Goal: Information Seeking & Learning: Learn about a topic

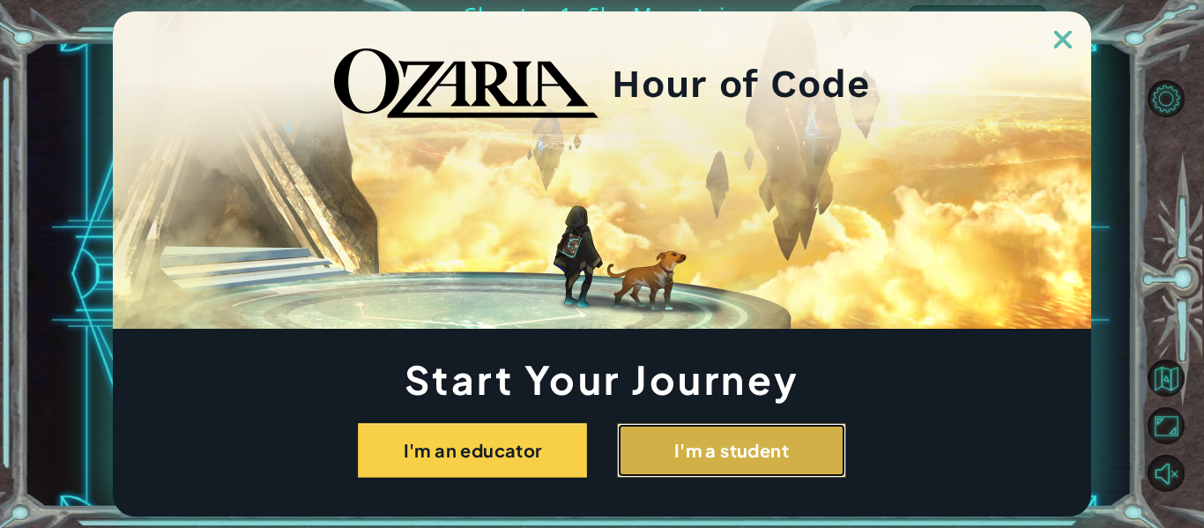
click at [722, 467] on button "I'm a student" at bounding box center [731, 450] width 229 height 55
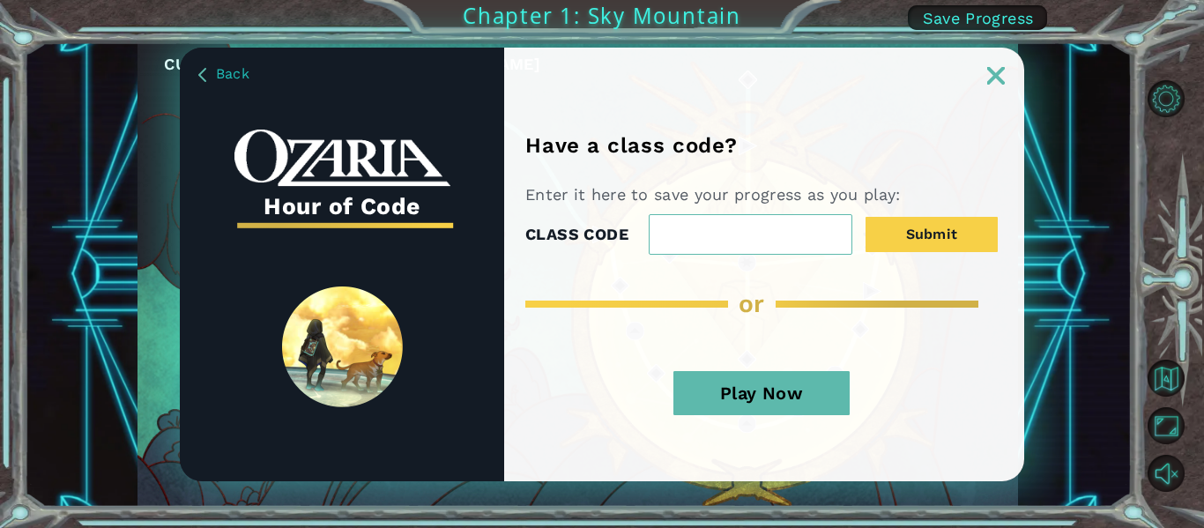
click at [751, 385] on button "Play Now" at bounding box center [761, 393] width 176 height 44
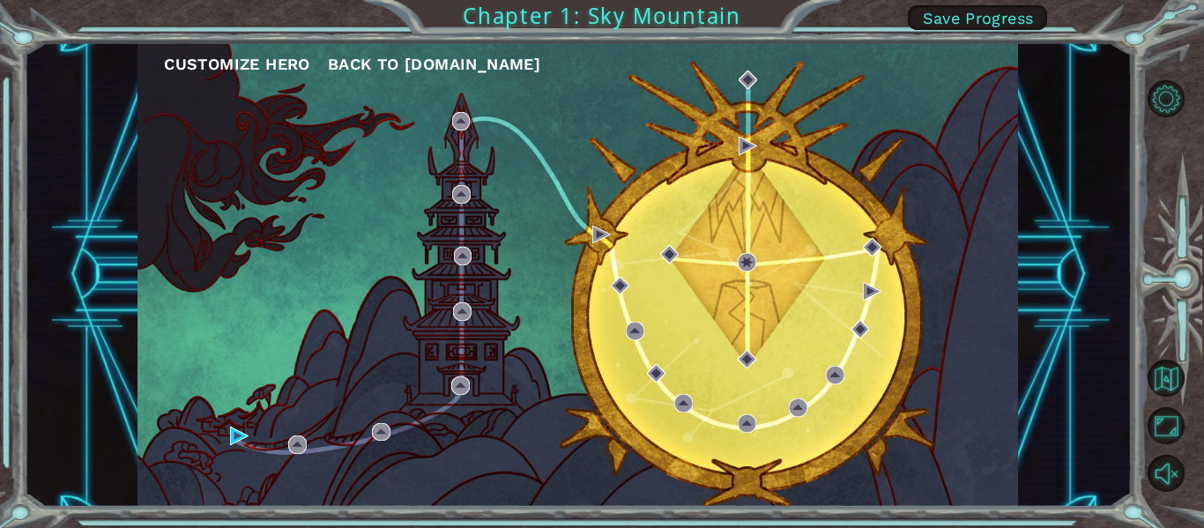
click at [510, 220] on div "Customize Hero Back to [DOMAIN_NAME]" at bounding box center [577, 274] width 880 height 464
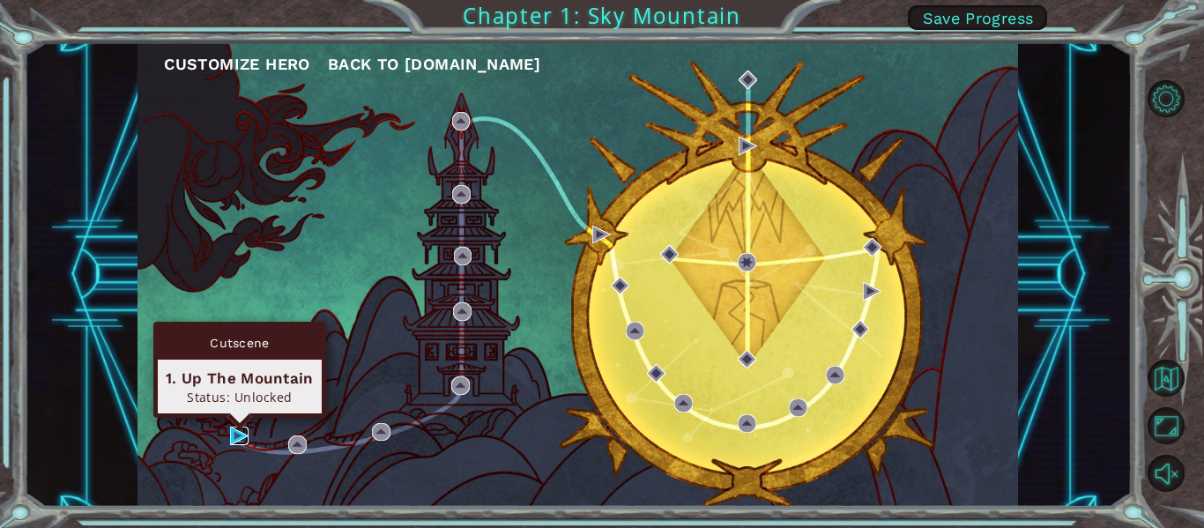
click at [240, 432] on img at bounding box center [239, 436] width 19 height 19
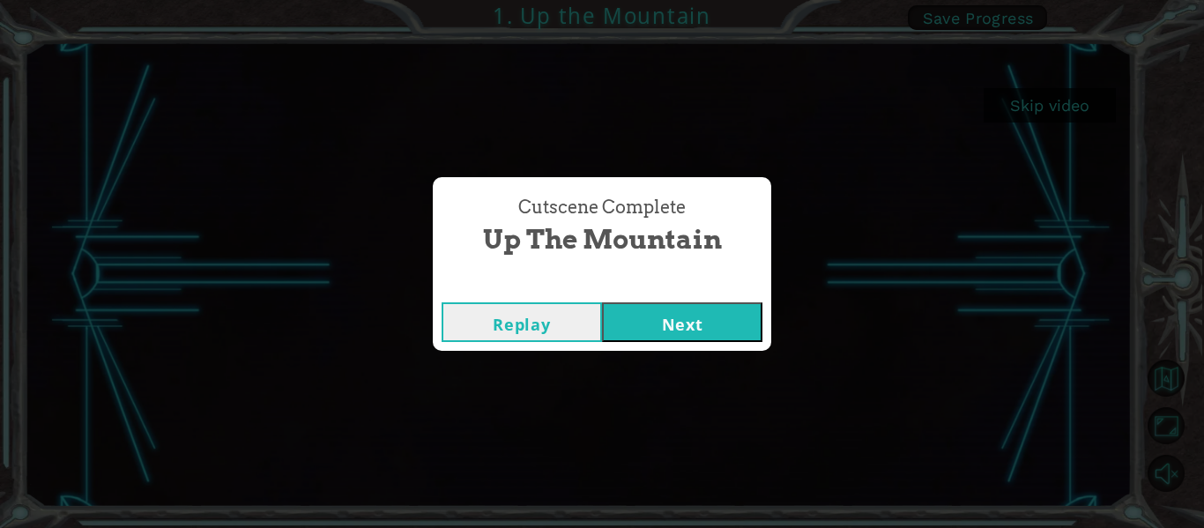
click at [684, 337] on button "Next" at bounding box center [682, 322] width 160 height 40
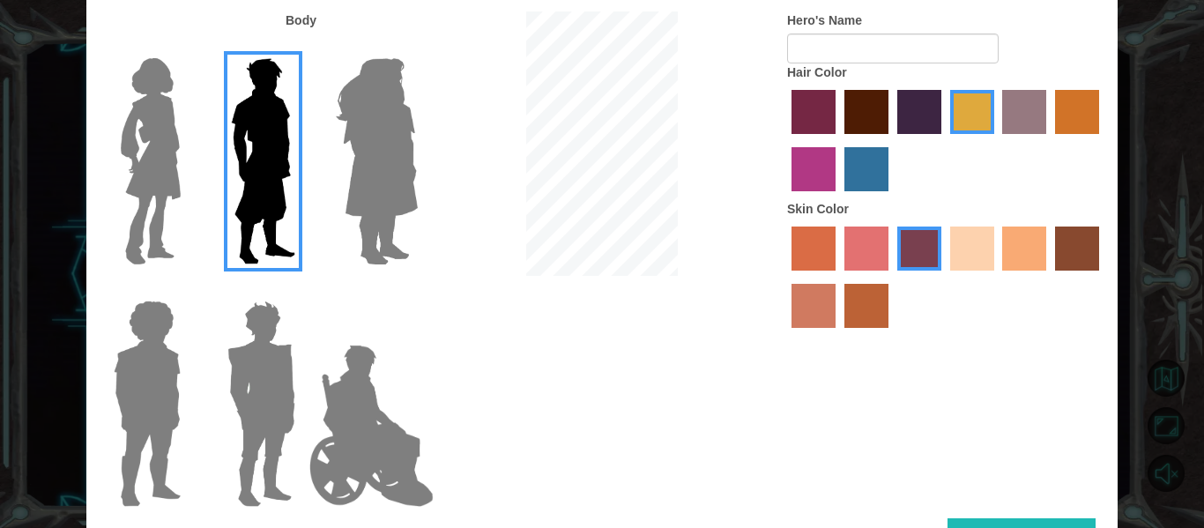
click at [929, 108] on label "hot purple hair color" at bounding box center [919, 112] width 44 height 44
click at [891, 140] on input "hot purple hair color" at bounding box center [891, 140] width 0 height 0
click at [847, 109] on label "maroon hair color" at bounding box center [866, 112] width 44 height 44
click at [838, 140] on input "maroon hair color" at bounding box center [838, 140] width 0 height 0
click at [787, 109] on div at bounding box center [945, 142] width 317 height 115
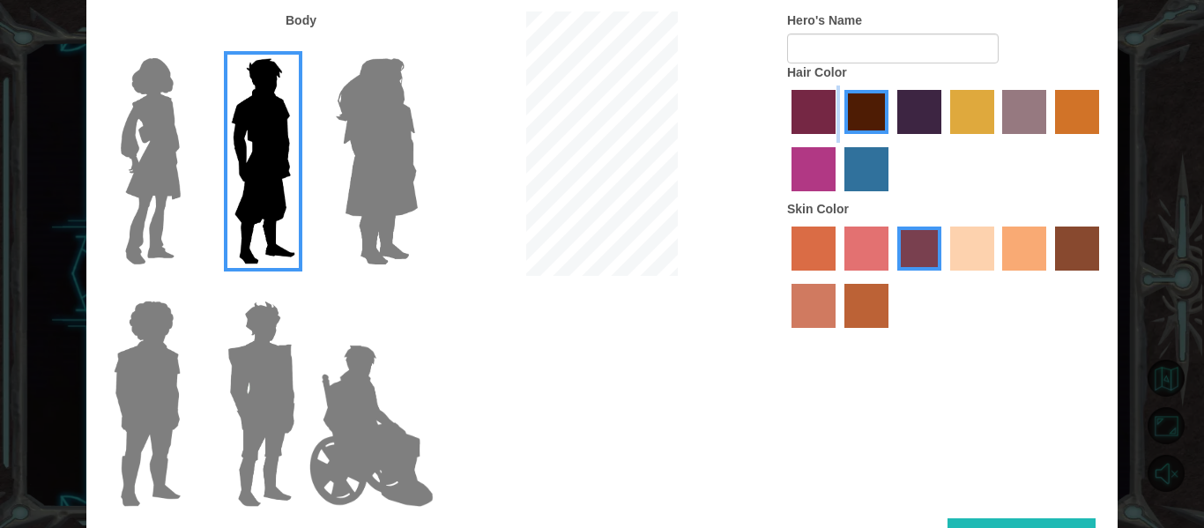
click at [789, 108] on div at bounding box center [945, 142] width 317 height 115
click at [925, 121] on label "hot purple hair color" at bounding box center [919, 112] width 44 height 44
click at [891, 140] on input "hot purple hair color" at bounding box center [891, 140] width 0 height 0
click at [1067, 243] on label "karma skin color" at bounding box center [1077, 248] width 44 height 44
click at [1049, 277] on input "karma skin color" at bounding box center [1049, 277] width 0 height 0
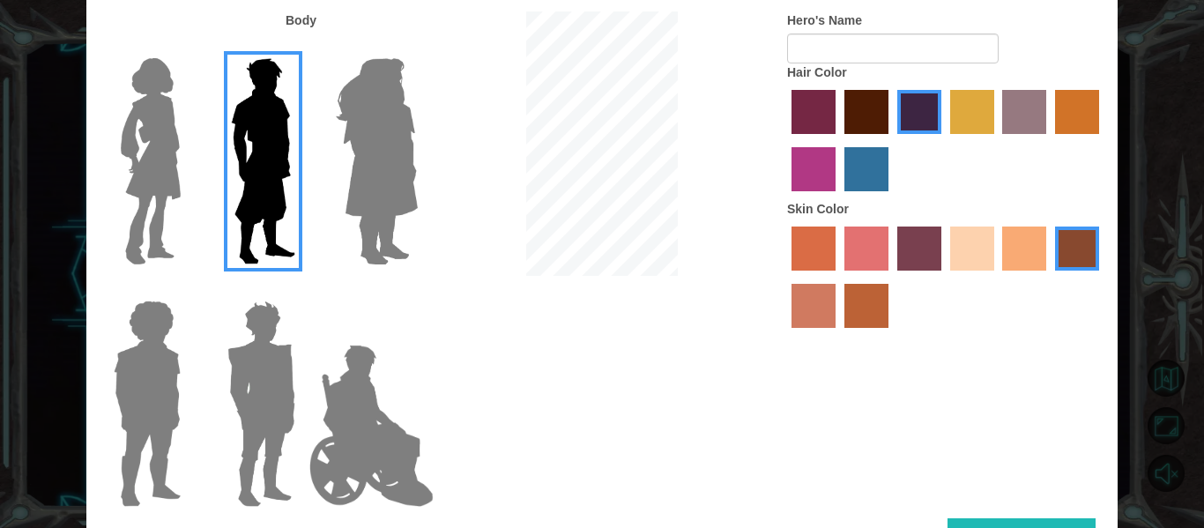
click at [1047, 245] on div at bounding box center [945, 279] width 317 height 115
drag, startPoint x: 1030, startPoint y: 248, endPoint x: 1019, endPoint y: 249, distance: 11.6
click at [1028, 248] on label "tacao skin color" at bounding box center [1024, 248] width 44 height 44
click at [997, 277] on input "tacao skin color" at bounding box center [997, 277] width 0 height 0
click at [870, 296] on label "smoke tree skin color" at bounding box center [866, 306] width 44 height 44
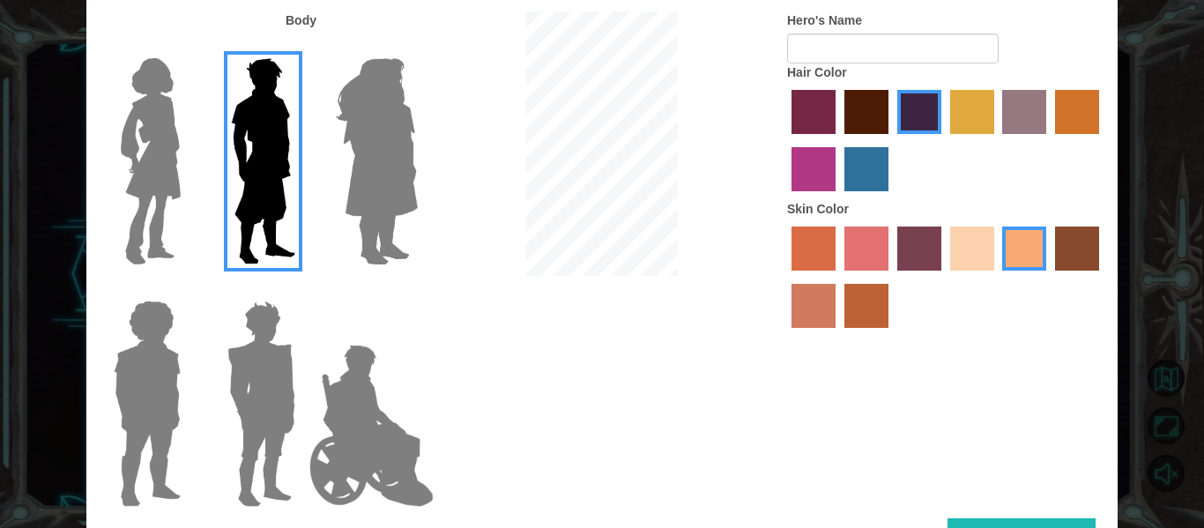
click at [838, 334] on input "smoke tree skin color" at bounding box center [838, 334] width 0 height 0
click at [807, 314] on label "burning sand skin color" at bounding box center [813, 306] width 44 height 44
click at [1102, 277] on input "burning sand skin color" at bounding box center [1102, 277] width 0 height 0
click at [988, 251] on label "sandy beach skin color" at bounding box center [972, 248] width 44 height 44
click at [944, 277] on input "sandy beach skin color" at bounding box center [944, 277] width 0 height 0
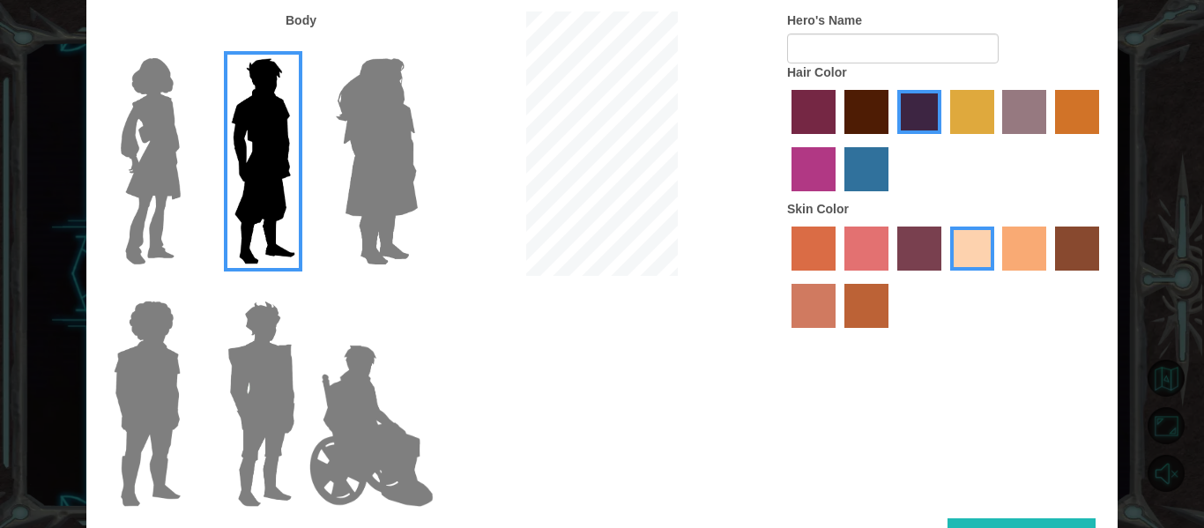
click at [831, 244] on label "sorbus skin color" at bounding box center [813, 248] width 44 height 44
click at [785, 277] on input "sorbus skin color" at bounding box center [785, 277] width 0 height 0
click at [852, 244] on label "froly skin color" at bounding box center [866, 248] width 44 height 44
click at [838, 277] on input "froly skin color" at bounding box center [838, 277] width 0 height 0
click at [830, 260] on label "sorbus skin color" at bounding box center [813, 248] width 44 height 44
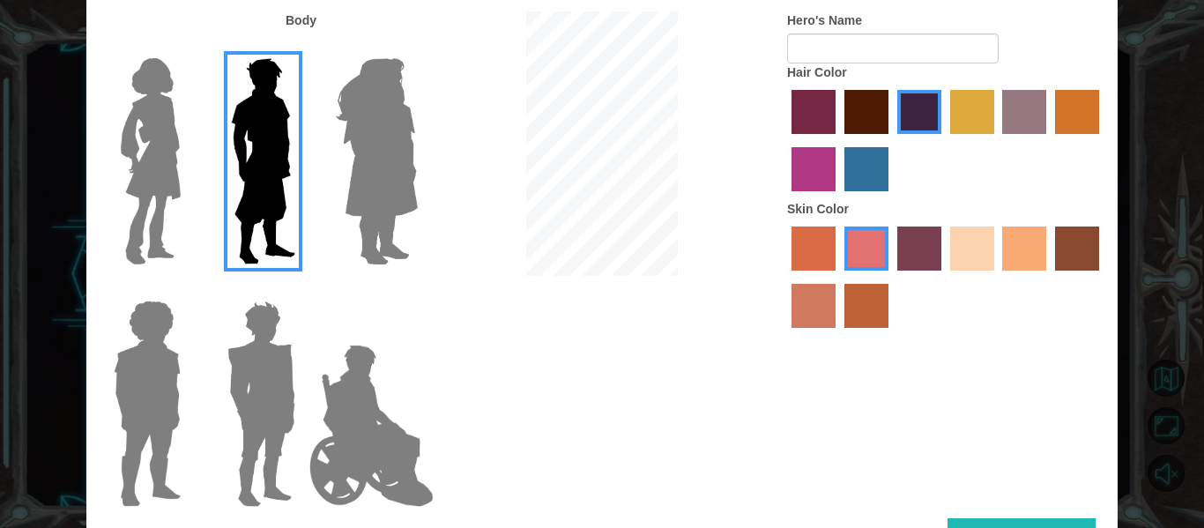
click at [785, 277] on input "sorbus skin color" at bounding box center [785, 277] width 0 height 0
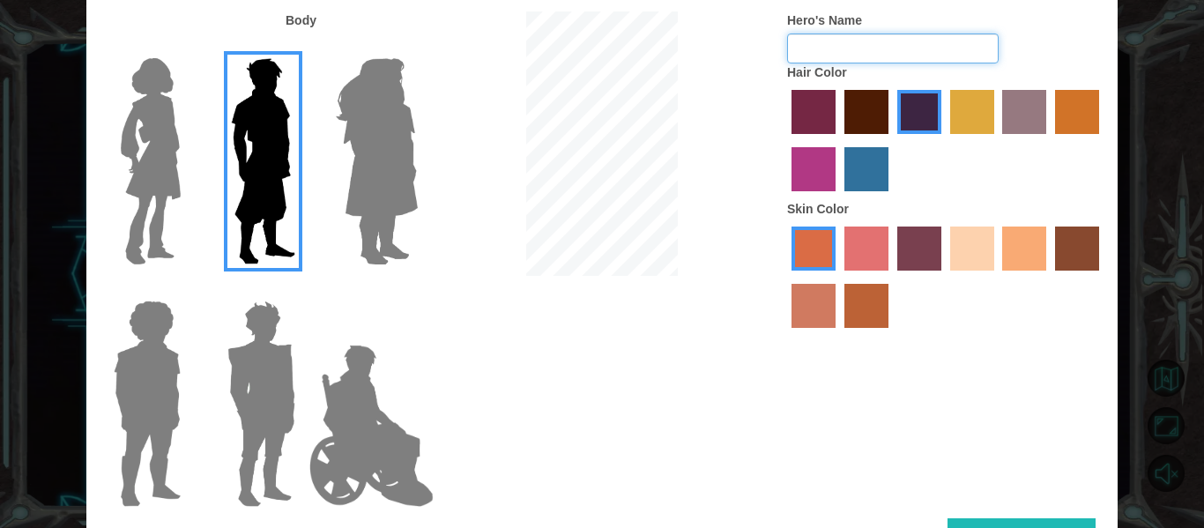
click at [823, 51] on input "Hero's Name" at bounding box center [893, 48] width 212 height 30
type input "Thanush"
drag, startPoint x: 203, startPoint y: 170, endPoint x: 209, endPoint y: 235, distance: 65.5
click at [212, 218] on div at bounding box center [258, 154] width 115 height 242
click at [258, 388] on img at bounding box center [261, 403] width 82 height 220
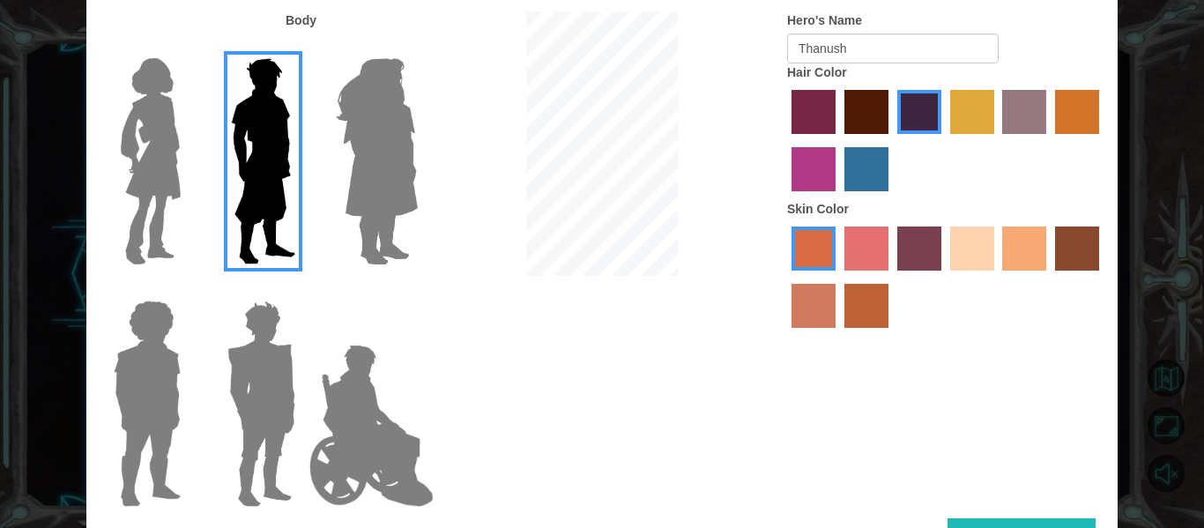
click at [302, 289] on input "Hero Garnet" at bounding box center [302, 289] width 0 height 0
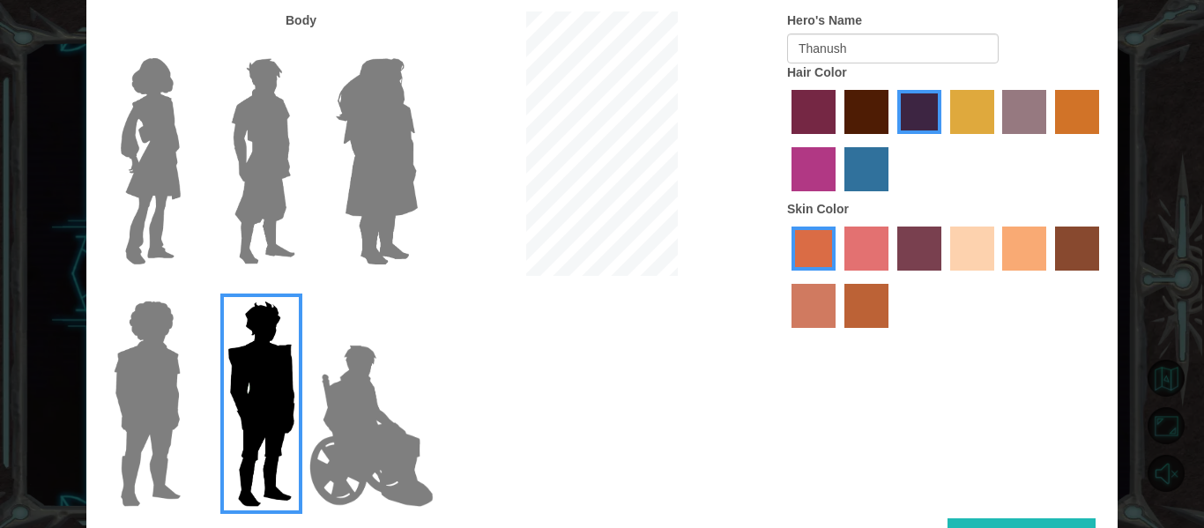
click at [143, 405] on img at bounding box center [147, 403] width 81 height 220
click at [188, 289] on input "Hero Steven" at bounding box center [188, 289] width 0 height 0
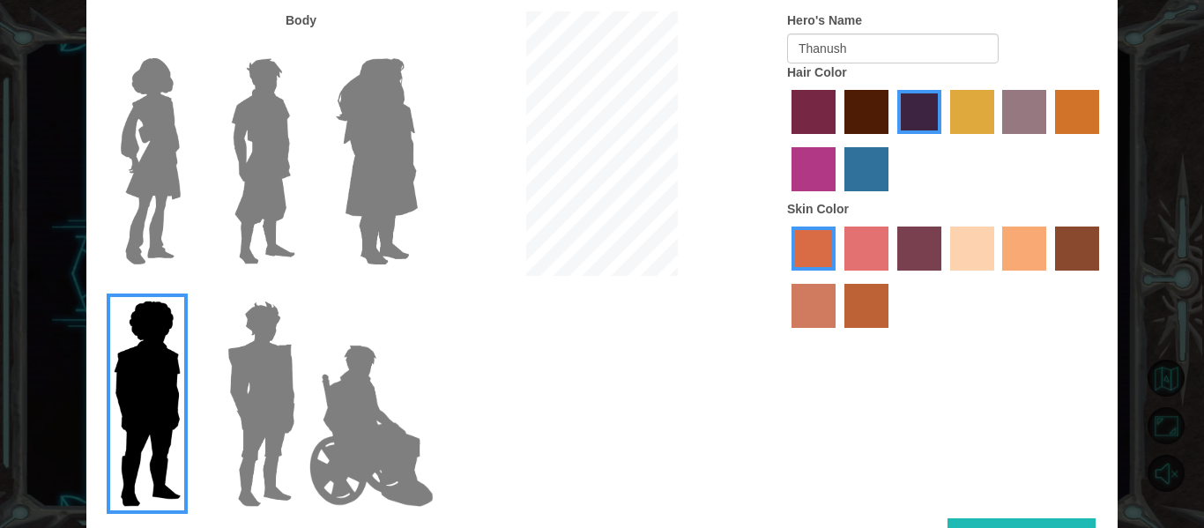
click at [160, 197] on img at bounding box center [151, 161] width 74 height 220
click at [188, 47] on input "Hero Connie" at bounding box center [188, 47] width 0 height 0
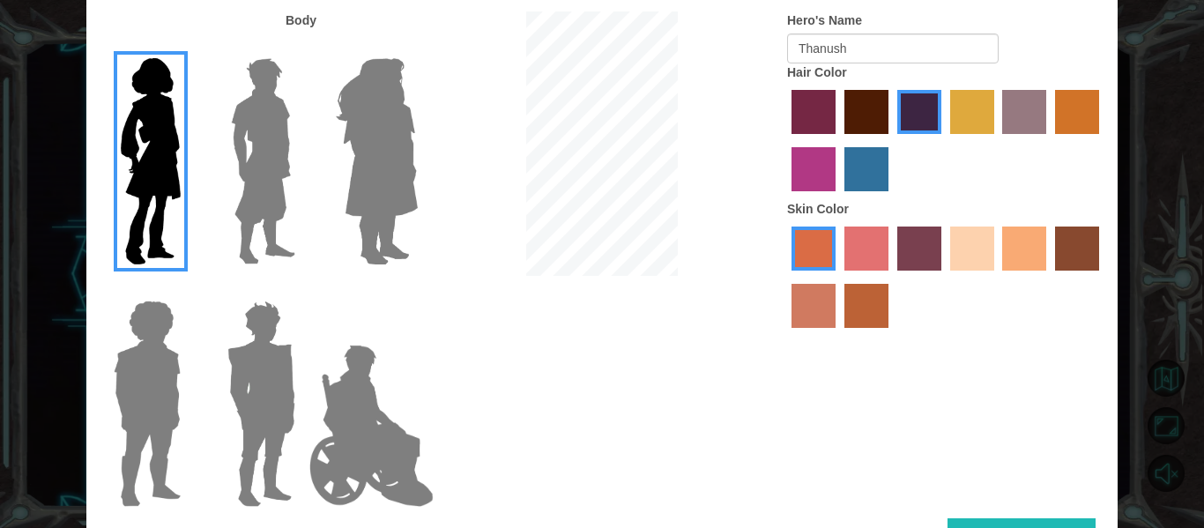
click at [303, 161] on div at bounding box center [258, 154] width 115 height 242
click at [393, 153] on img at bounding box center [377, 161] width 96 height 220
click at [417, 47] on input "Hero Amethyst" at bounding box center [417, 47] width 0 height 0
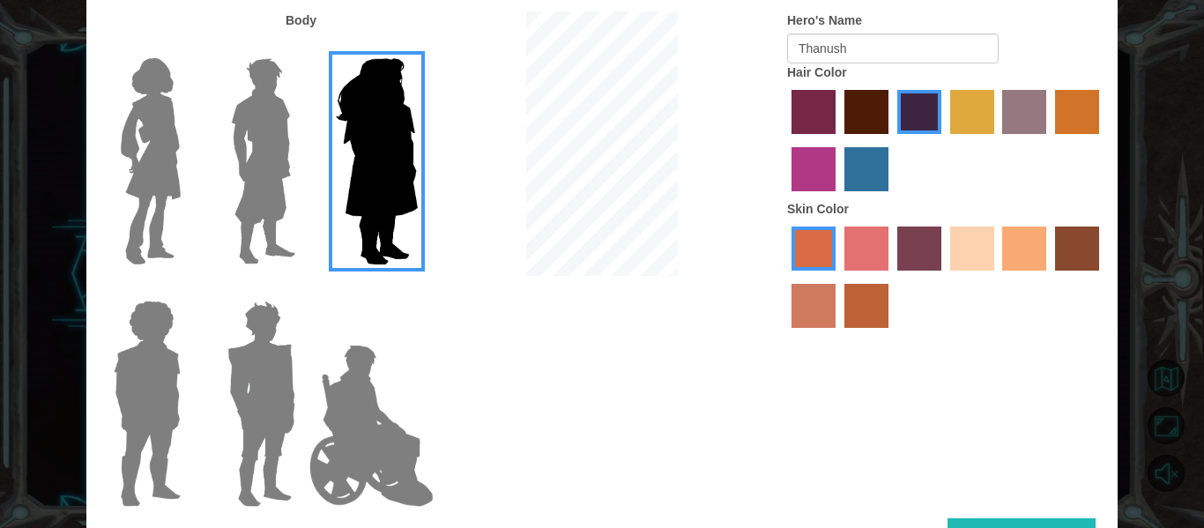
click at [384, 457] on img at bounding box center [371, 426] width 138 height 176
click at [417, 289] on input "Hero Jamie" at bounding box center [417, 289] width 0 height 0
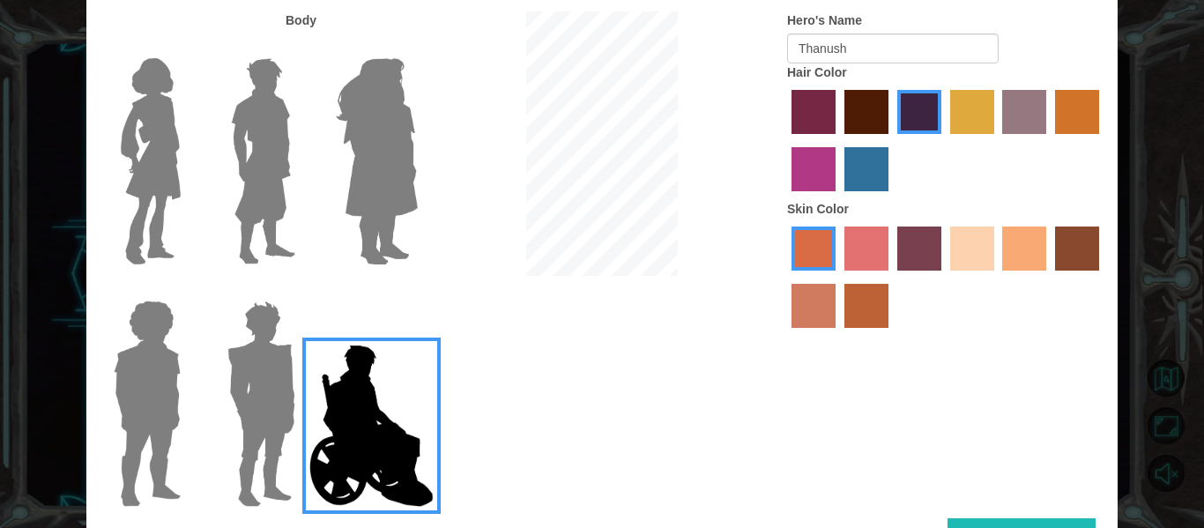
click at [242, 173] on img at bounding box center [263, 161] width 78 height 220
click at [302, 47] on input "Hero Lars" at bounding box center [302, 47] width 0 height 0
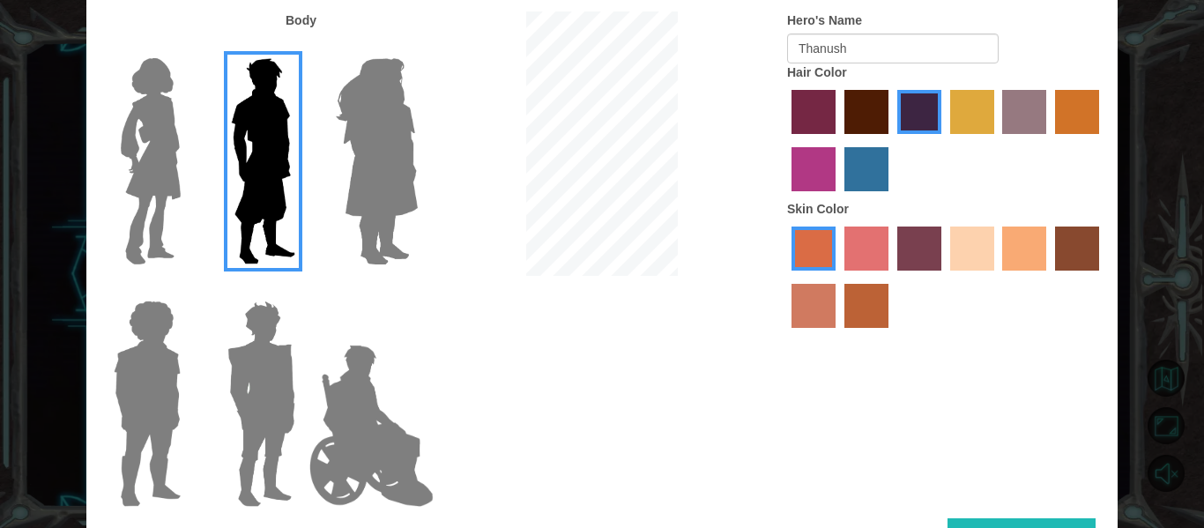
click at [1018, 518] on button "Done" at bounding box center [1021, 538] width 148 height 40
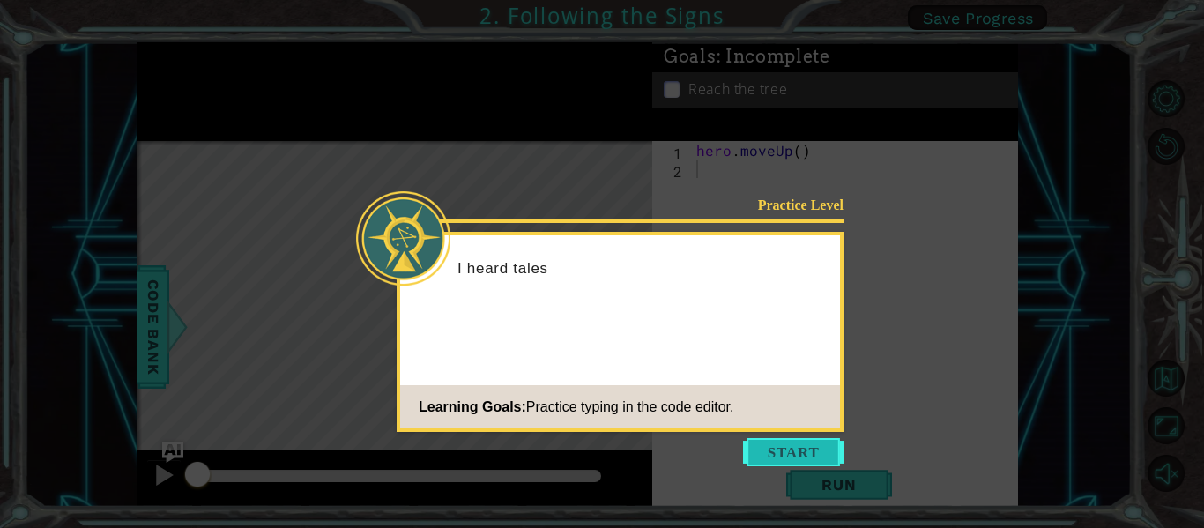
click at [756, 457] on button "Start" at bounding box center [793, 452] width 100 height 28
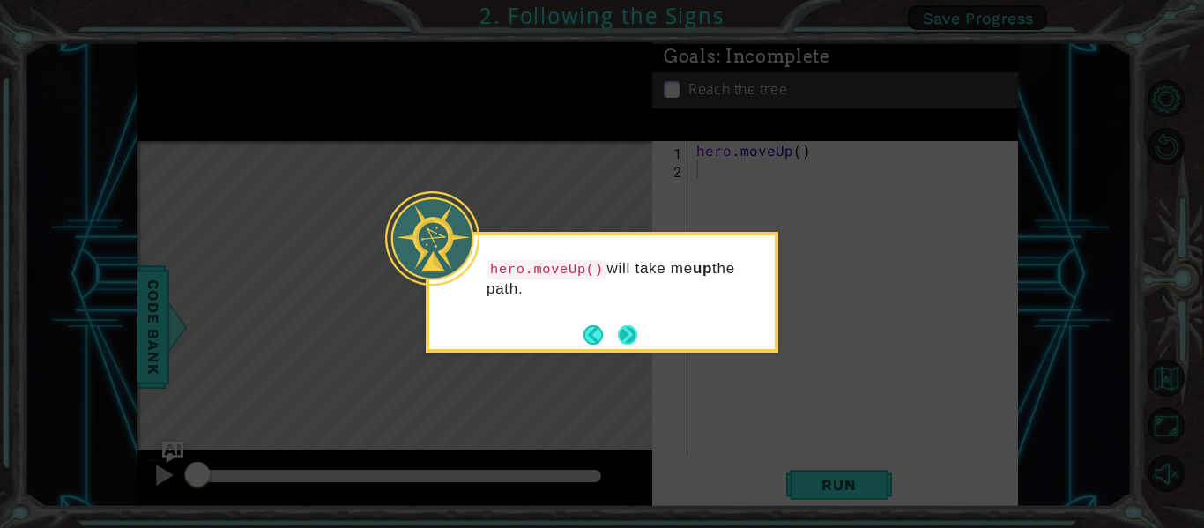
click at [635, 331] on button "Next" at bounding box center [627, 334] width 33 height 33
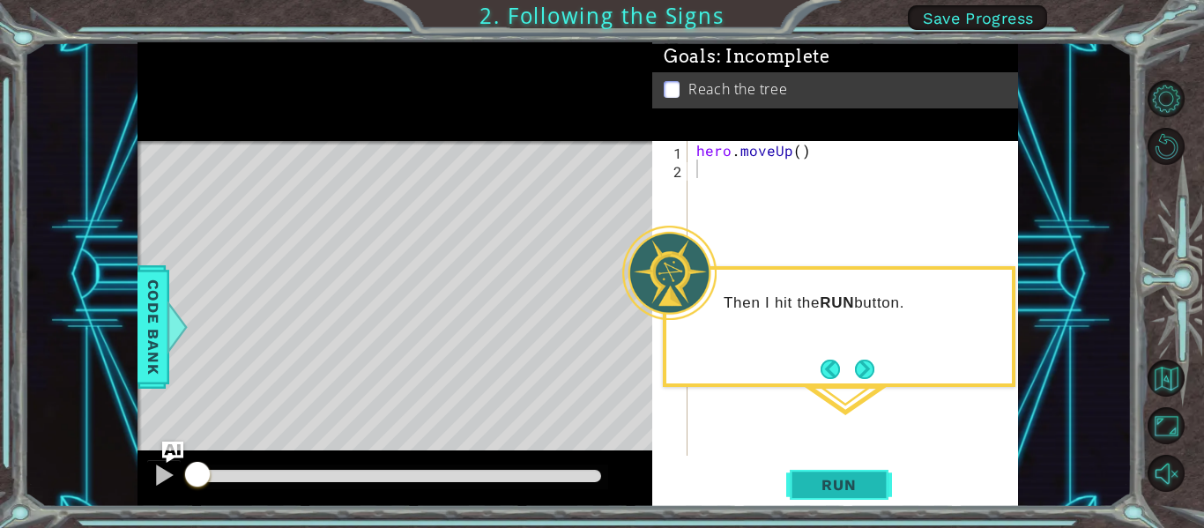
click at [837, 486] on span "Run" at bounding box center [839, 485] width 70 height 18
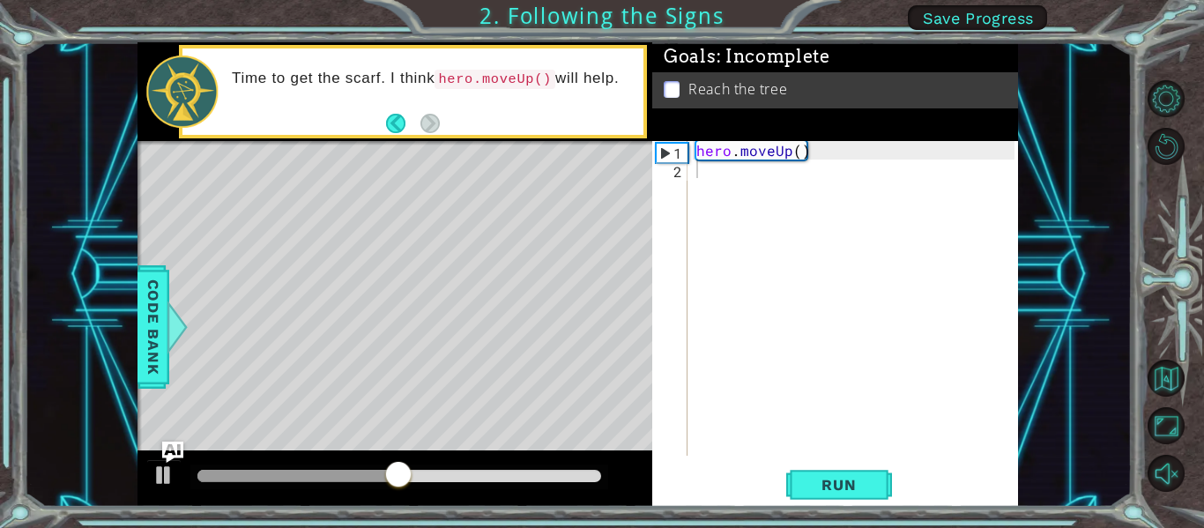
drag, startPoint x: 691, startPoint y: 147, endPoint x: 799, endPoint y: 190, distance: 116.7
click at [804, 174] on div "1 2 hero . moveUp ( ) ההההההההההההההההההההההההההההההההההההההההההההההההההההההההה…" at bounding box center [833, 298] width 362 height 315
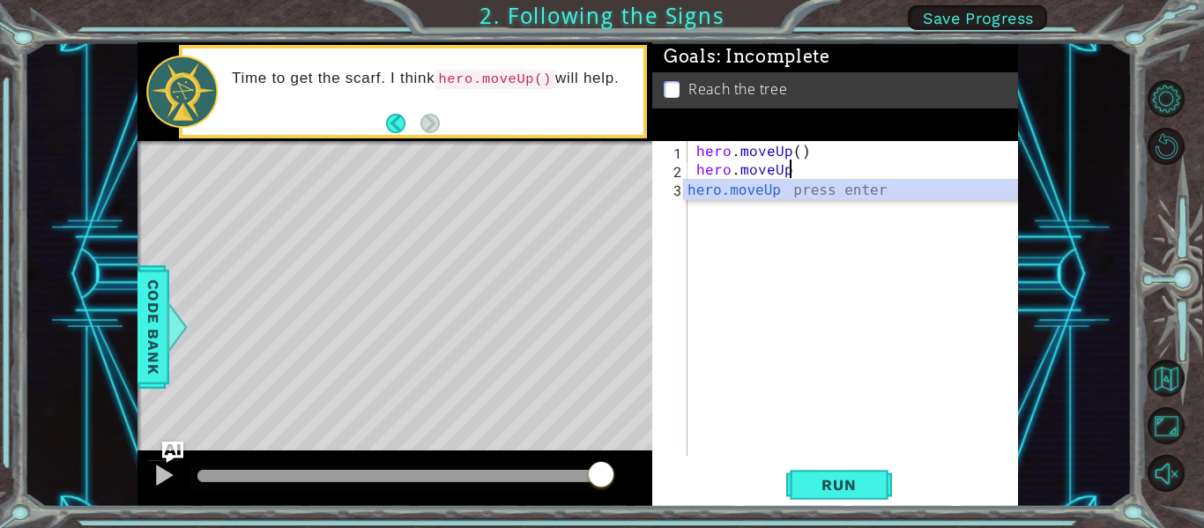
scroll to position [0, 5]
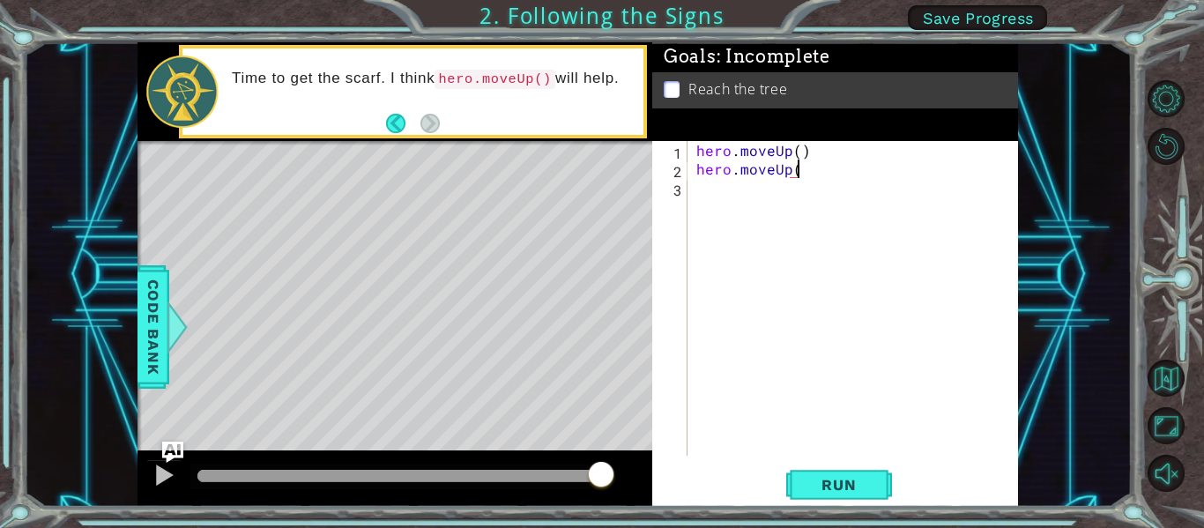
type textarea "hero.moveUp()"
click at [828, 490] on span "Run" at bounding box center [839, 485] width 70 height 18
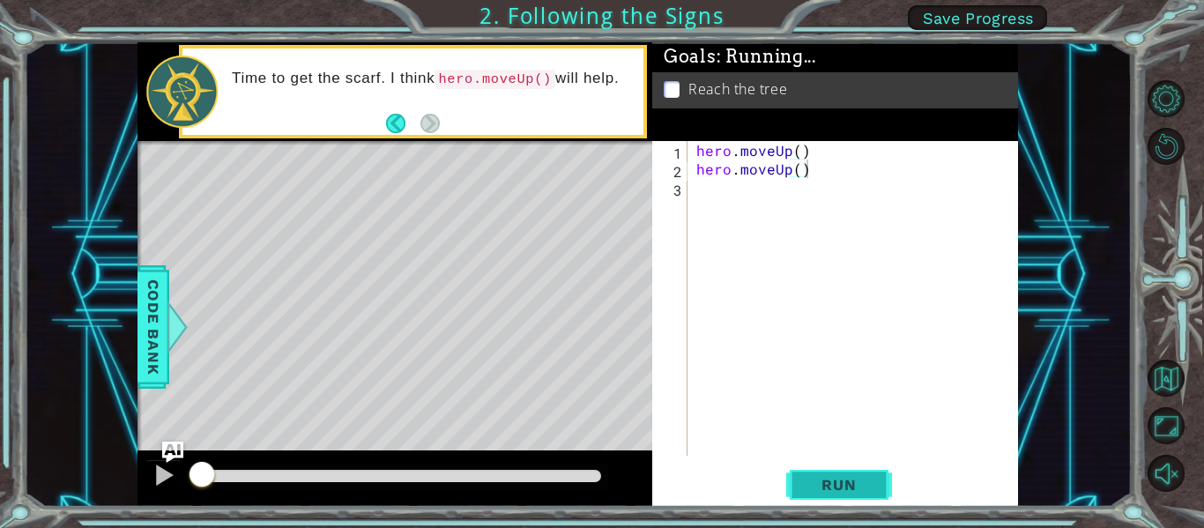
click at [831, 486] on span "Run" at bounding box center [839, 485] width 70 height 18
click at [835, 483] on span "Run" at bounding box center [839, 485] width 70 height 18
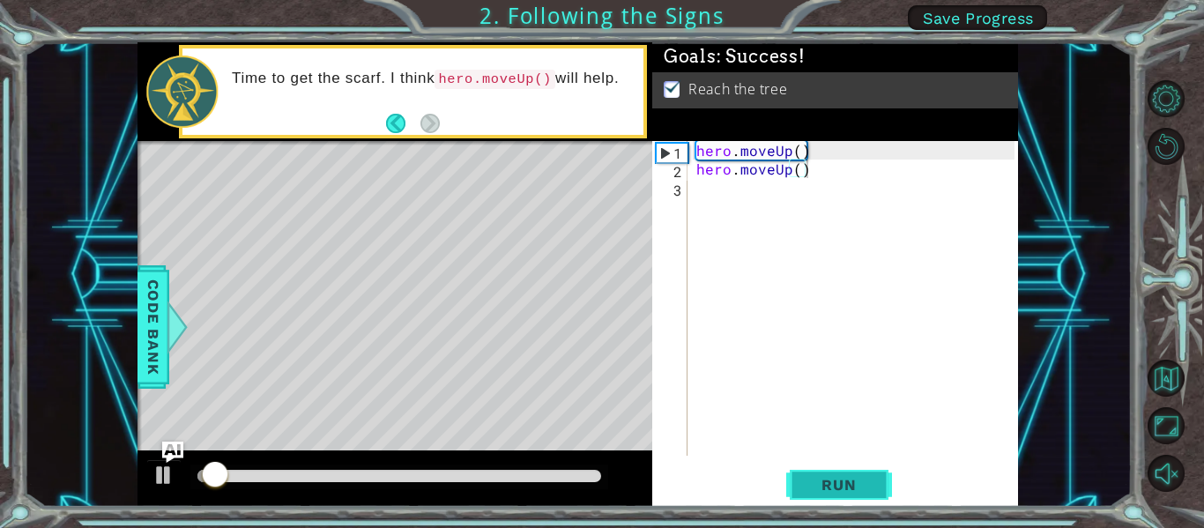
click at [835, 482] on span "Run" at bounding box center [839, 485] width 70 height 18
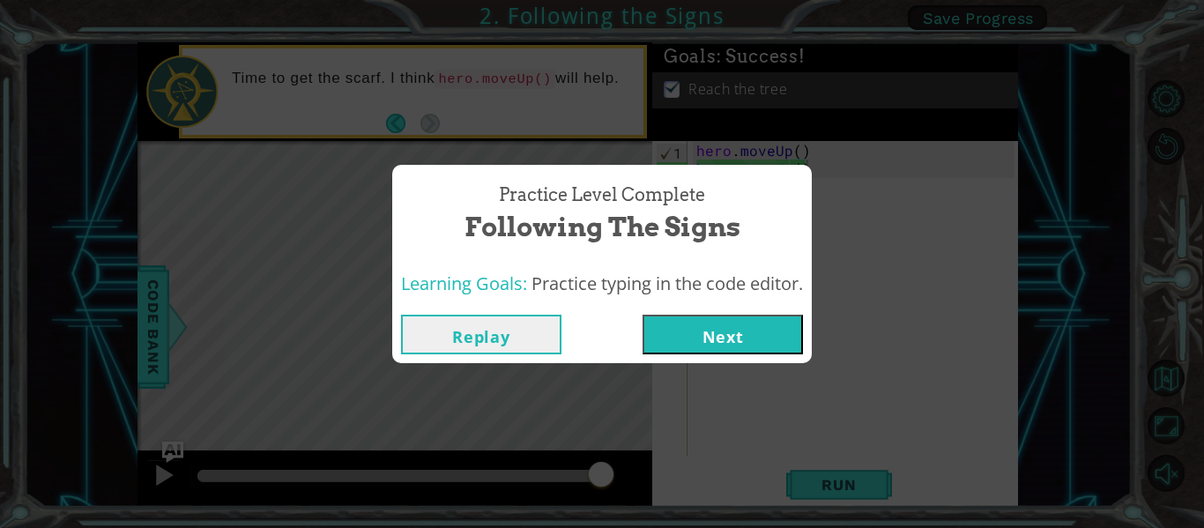
click at [693, 329] on button "Next" at bounding box center [722, 335] width 160 height 40
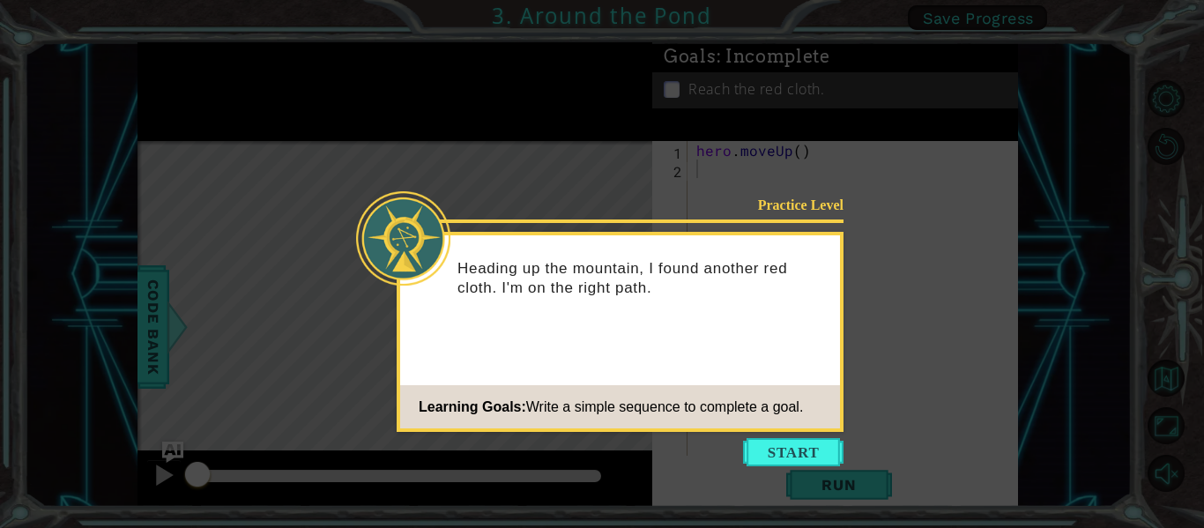
click at [791, 472] on icon at bounding box center [602, 264] width 1204 height 528
click at [778, 444] on button "Start" at bounding box center [793, 452] width 100 height 28
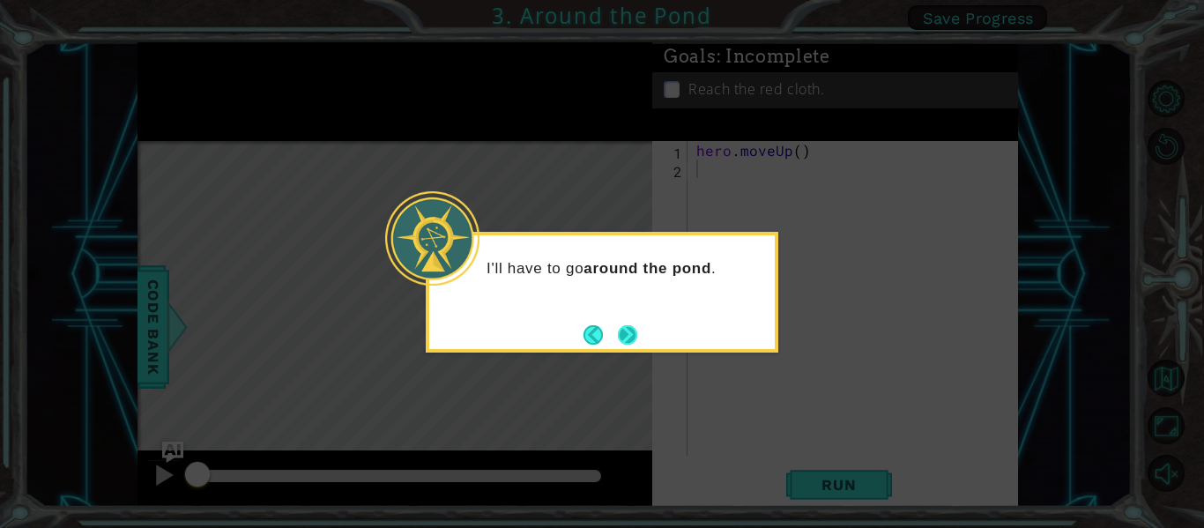
click at [634, 337] on button "Next" at bounding box center [628, 334] width 20 height 20
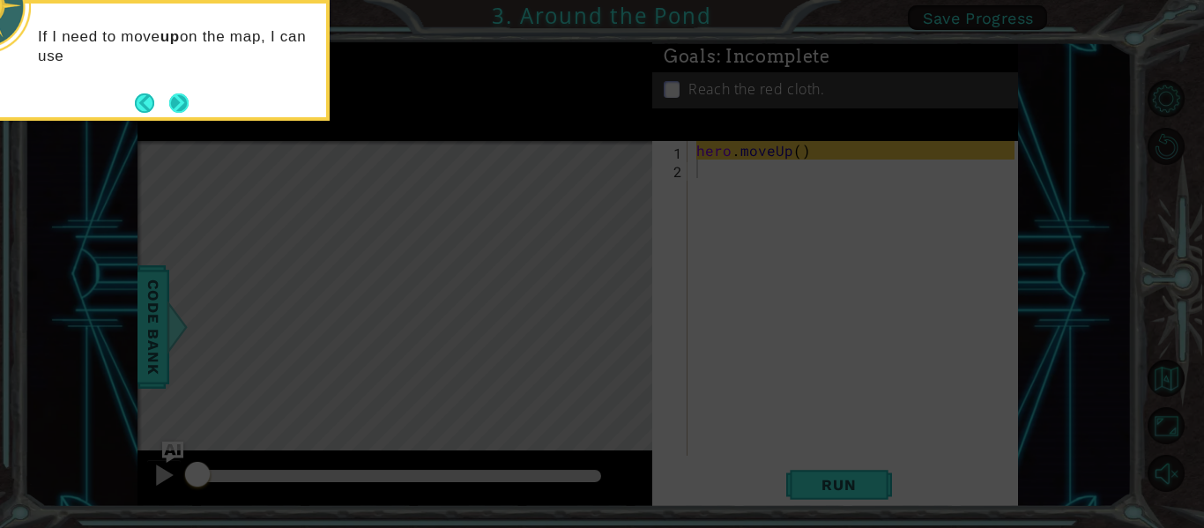
click at [182, 96] on button "Next" at bounding box center [178, 102] width 33 height 33
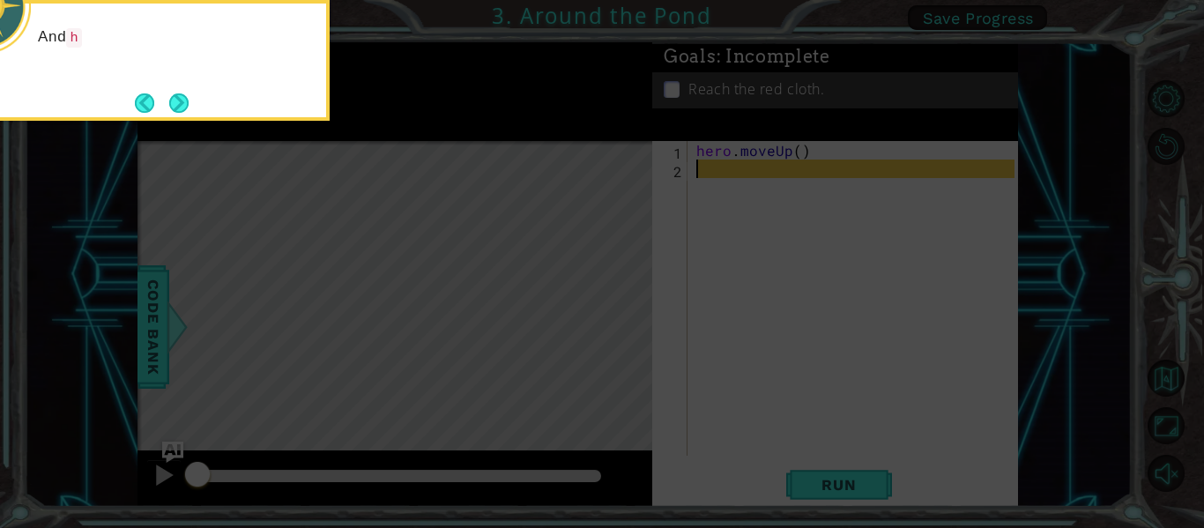
click at [182, 107] on button "Next" at bounding box center [178, 103] width 21 height 21
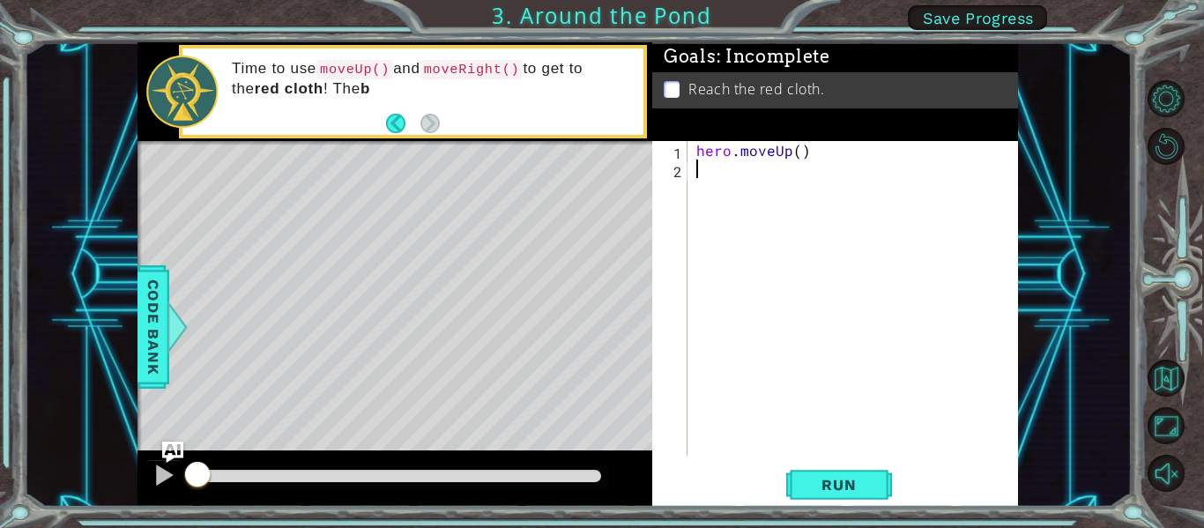
click at [698, 181] on div "hero . moveUp ( )" at bounding box center [858, 317] width 330 height 352
